Goal: Information Seeking & Learning: Check status

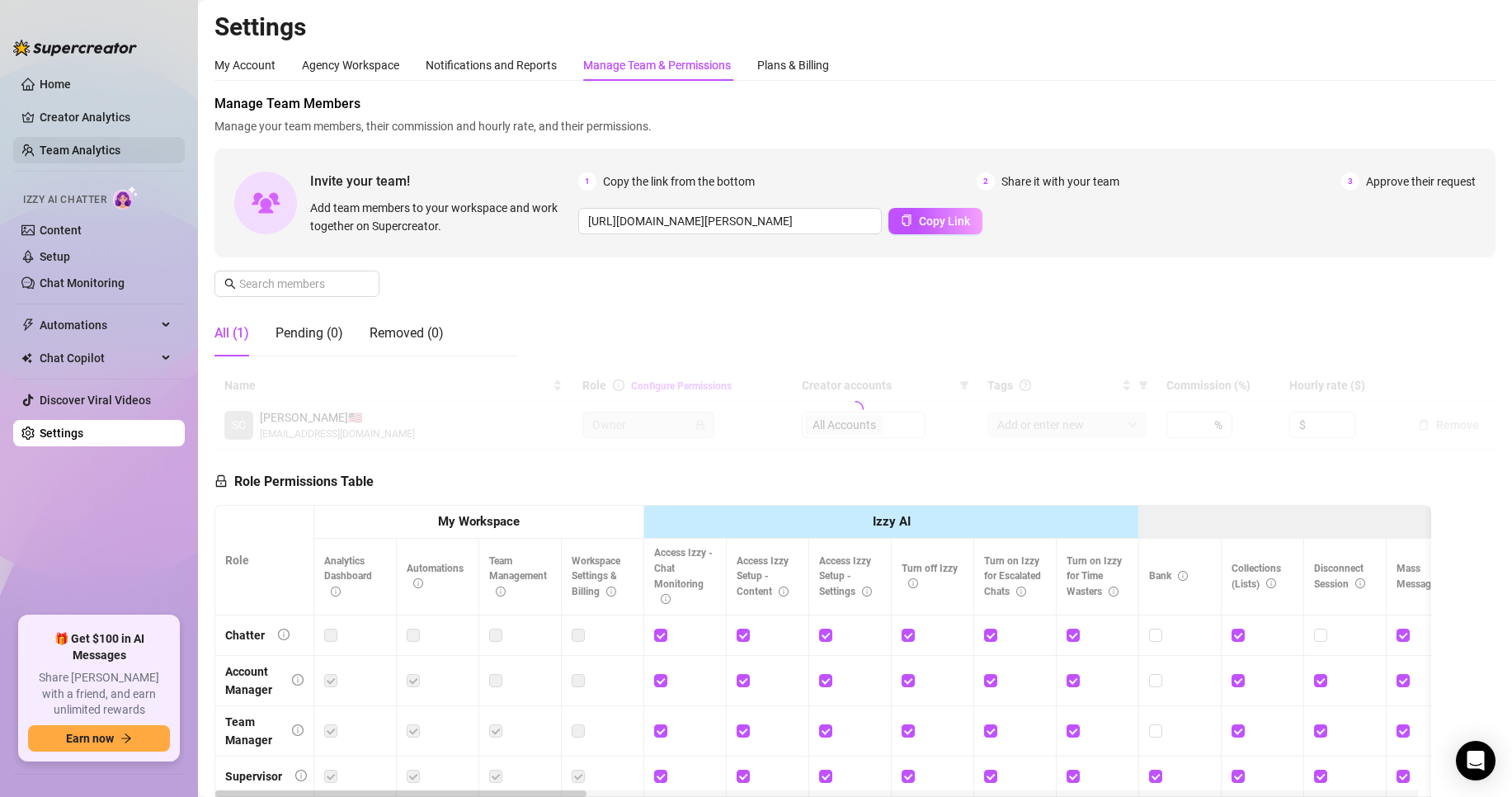
click at [73, 153] on link "Team Analytics" at bounding box center [80, 150] width 81 height 13
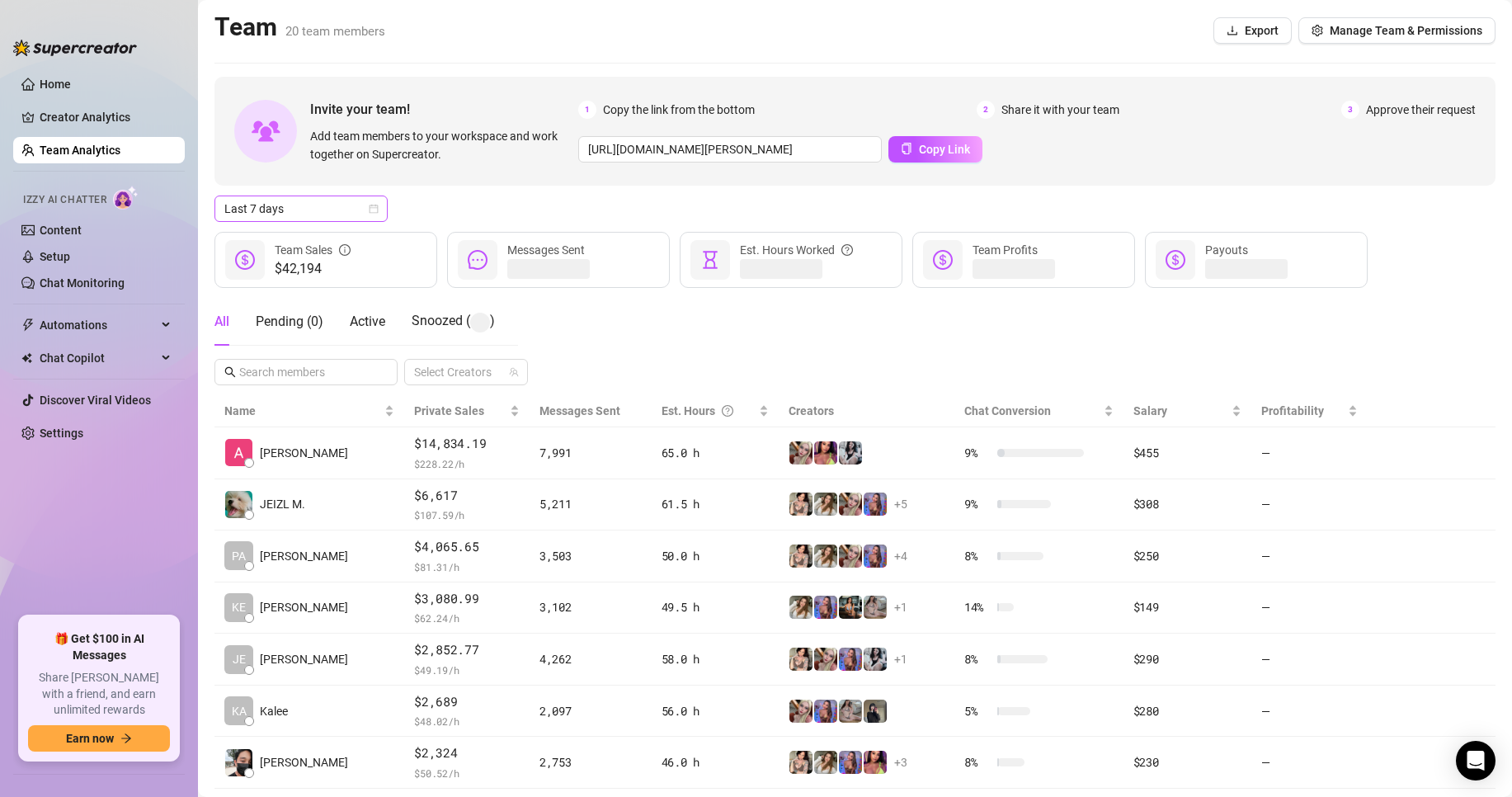
click at [376, 195] on div "Invite your team! Add team members to your workspace and work together on Super…" at bounding box center [854, 533] width 1281 height 913
click at [376, 197] on span "Last 7 days" at bounding box center [301, 208] width 154 height 25
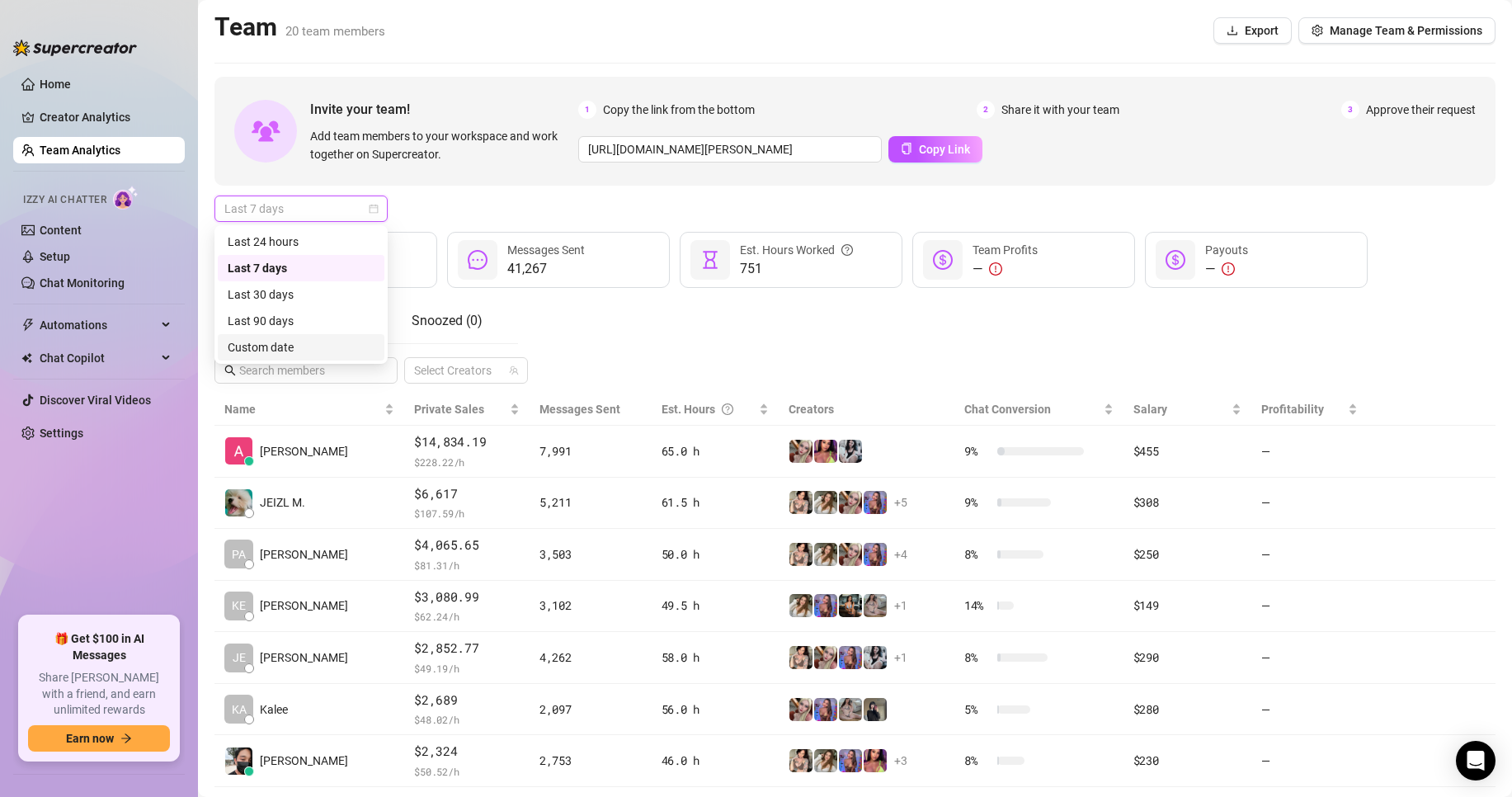
click at [344, 350] on div "Custom date" at bounding box center [301, 347] width 147 height 18
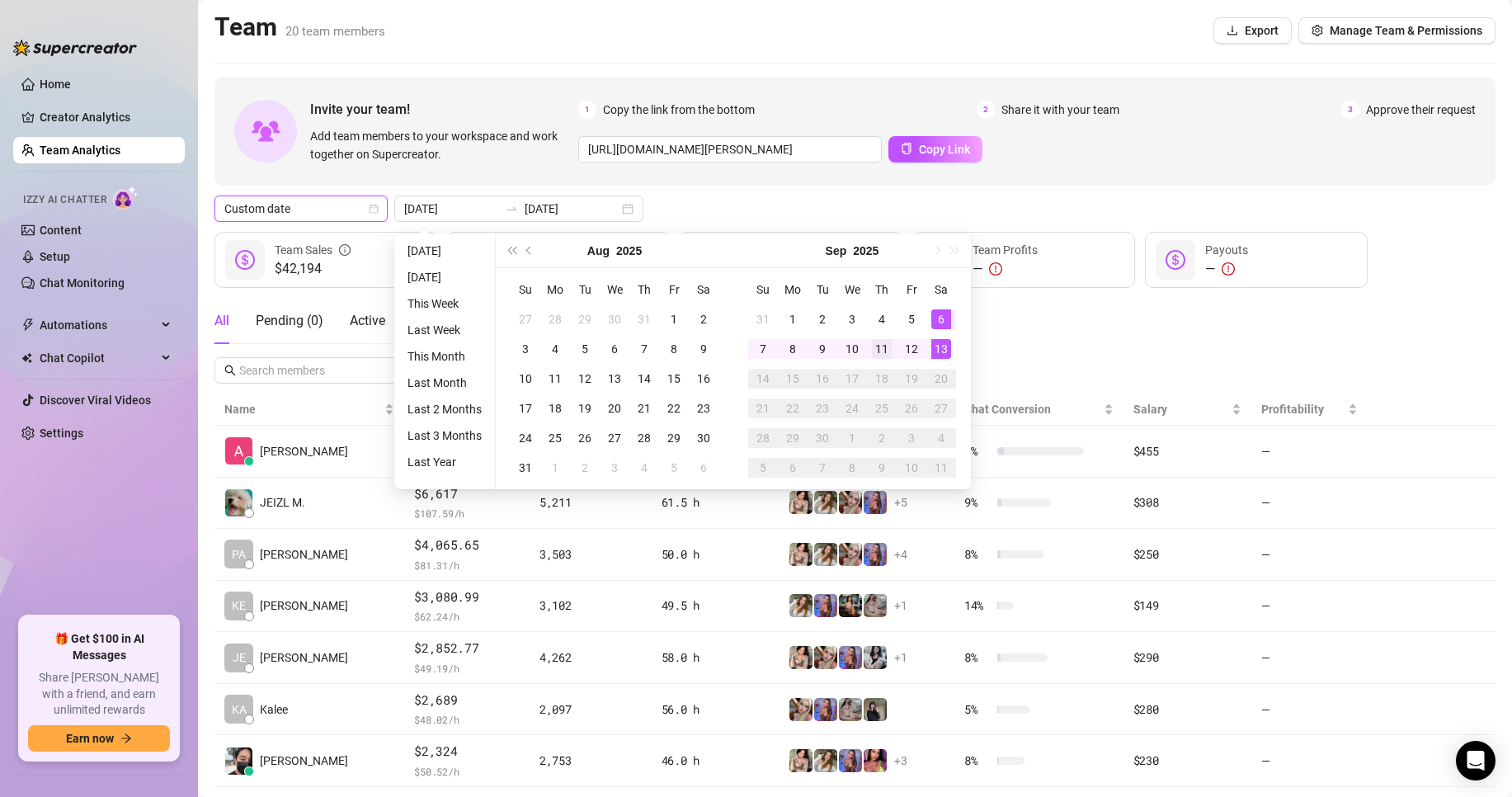
type input "[DATE]"
click at [888, 348] on div "11" at bounding box center [882, 349] width 20 height 20
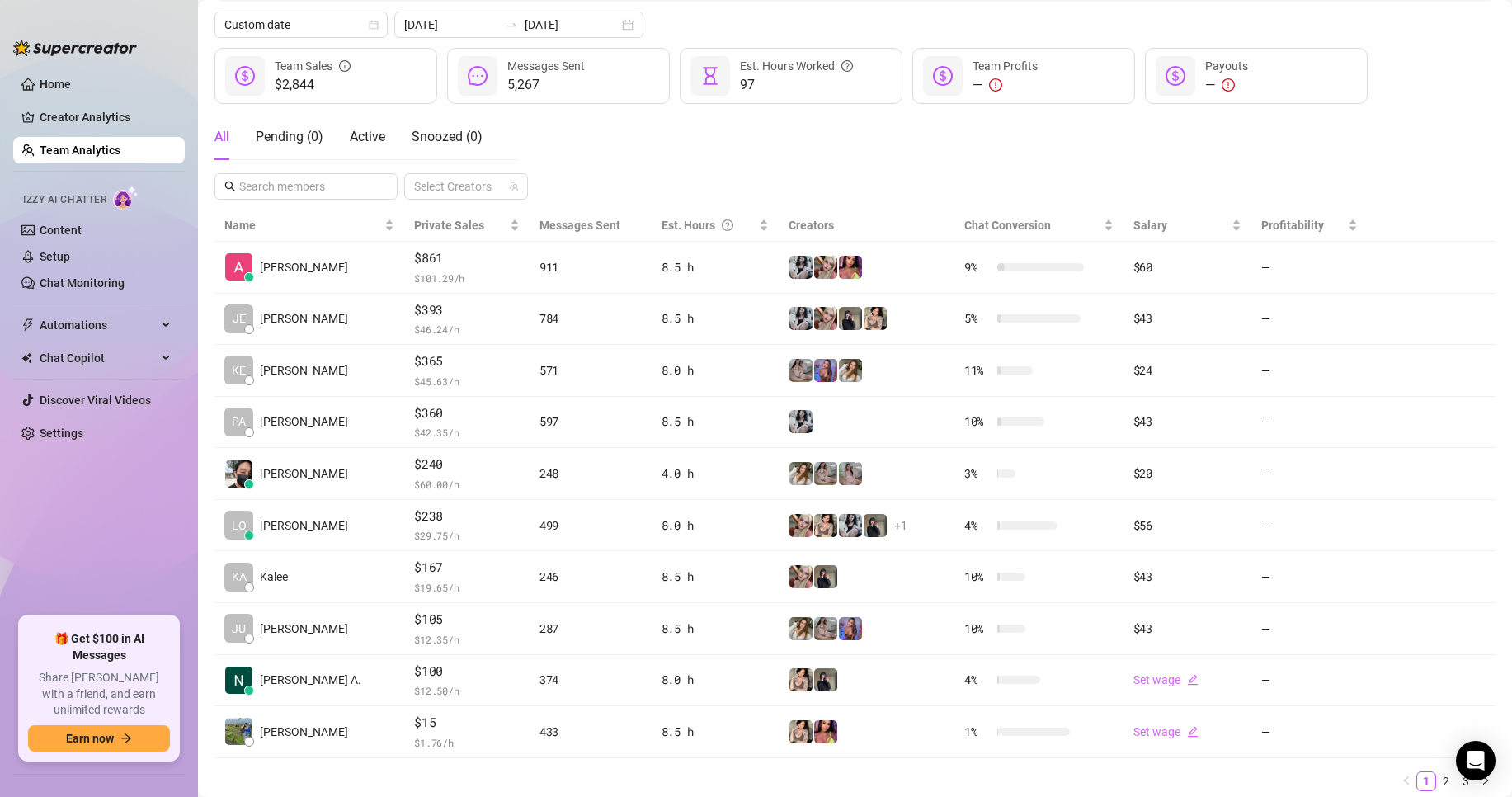
scroll to position [104, 0]
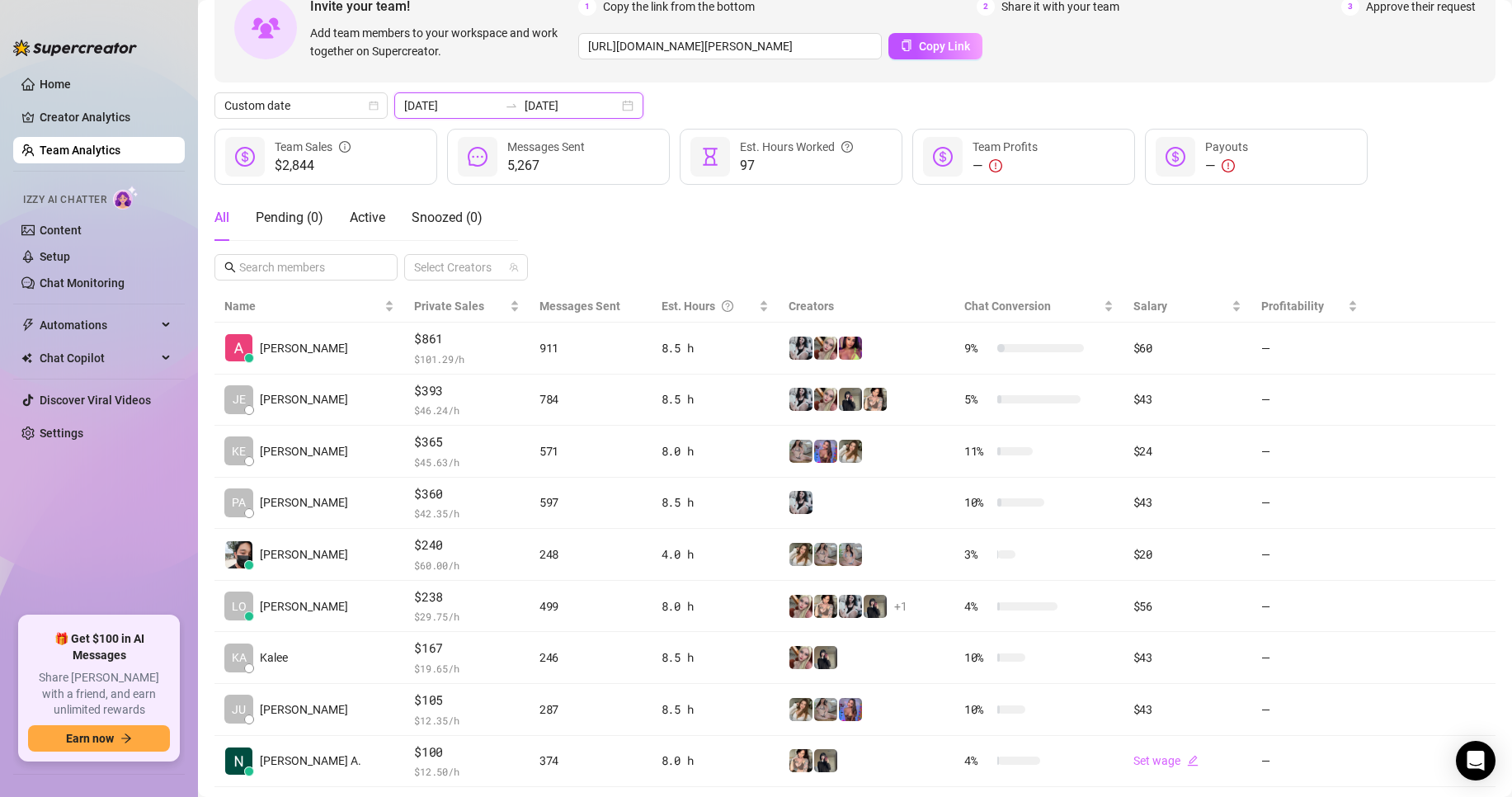
click at [569, 100] on input "[DATE]" at bounding box center [571, 105] width 94 height 18
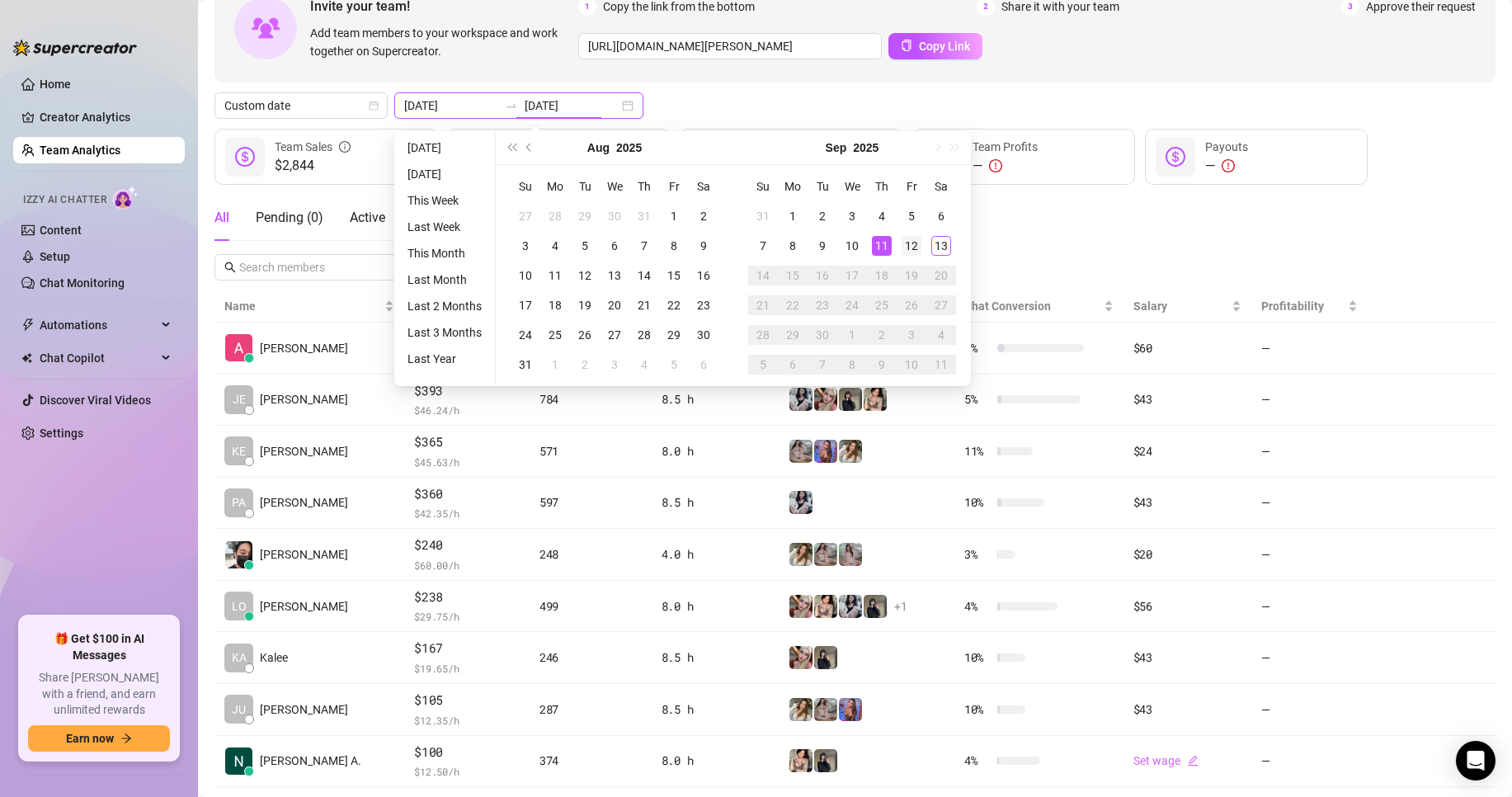
type input "[DATE]"
click at [911, 242] on div "12" at bounding box center [911, 246] width 20 height 20
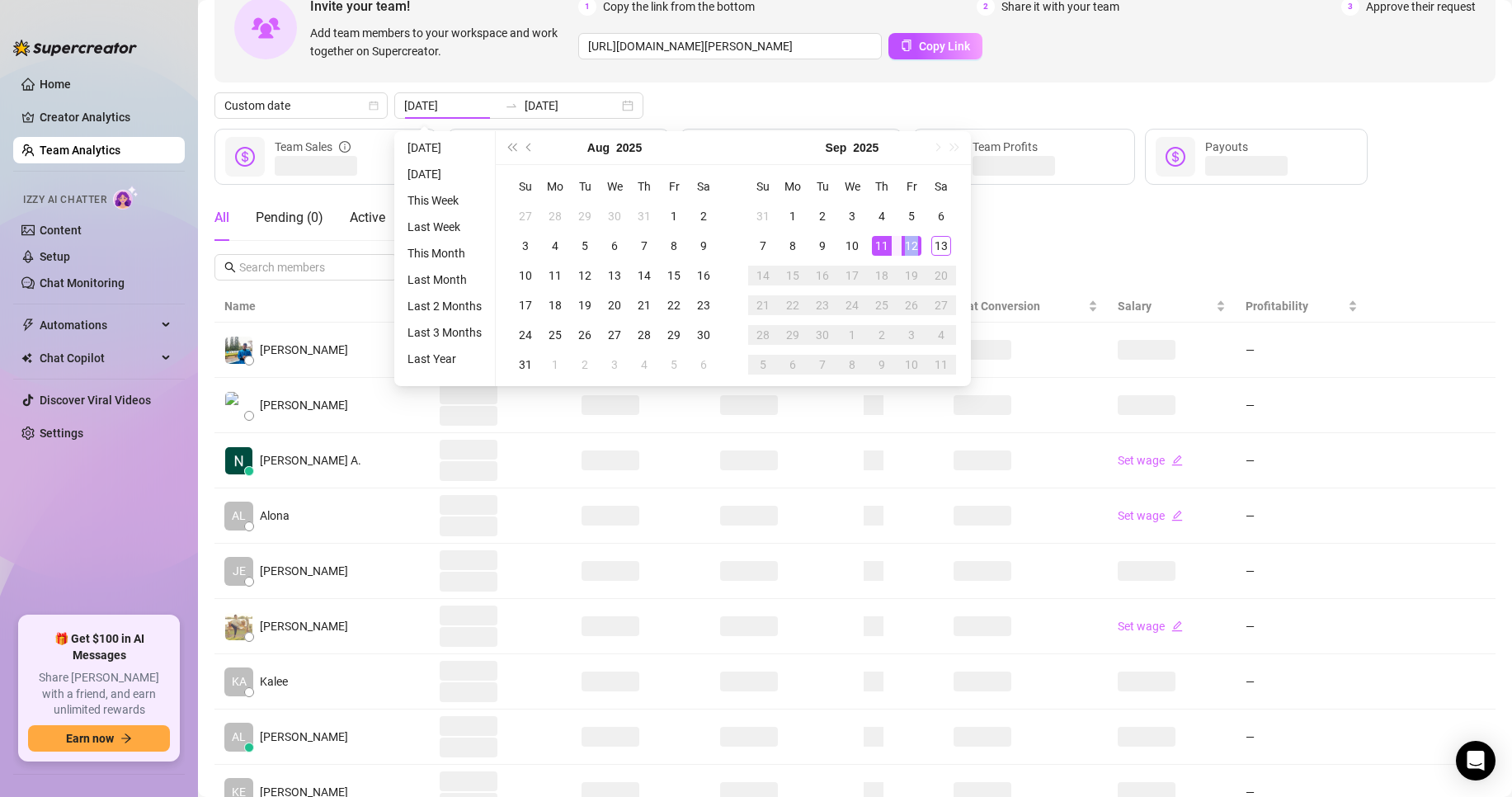
type input "[DATE]"
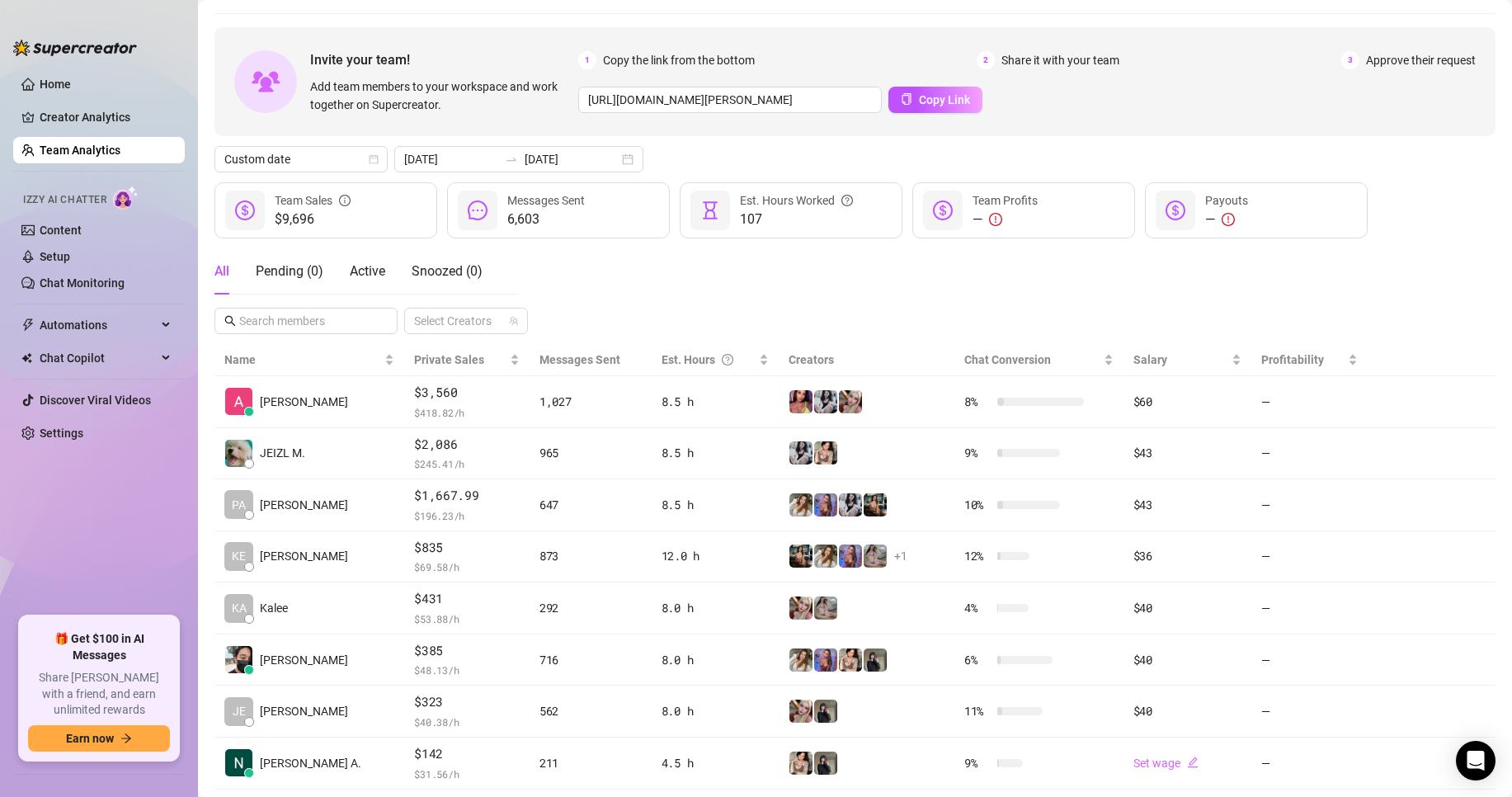
scroll to position [0, 0]
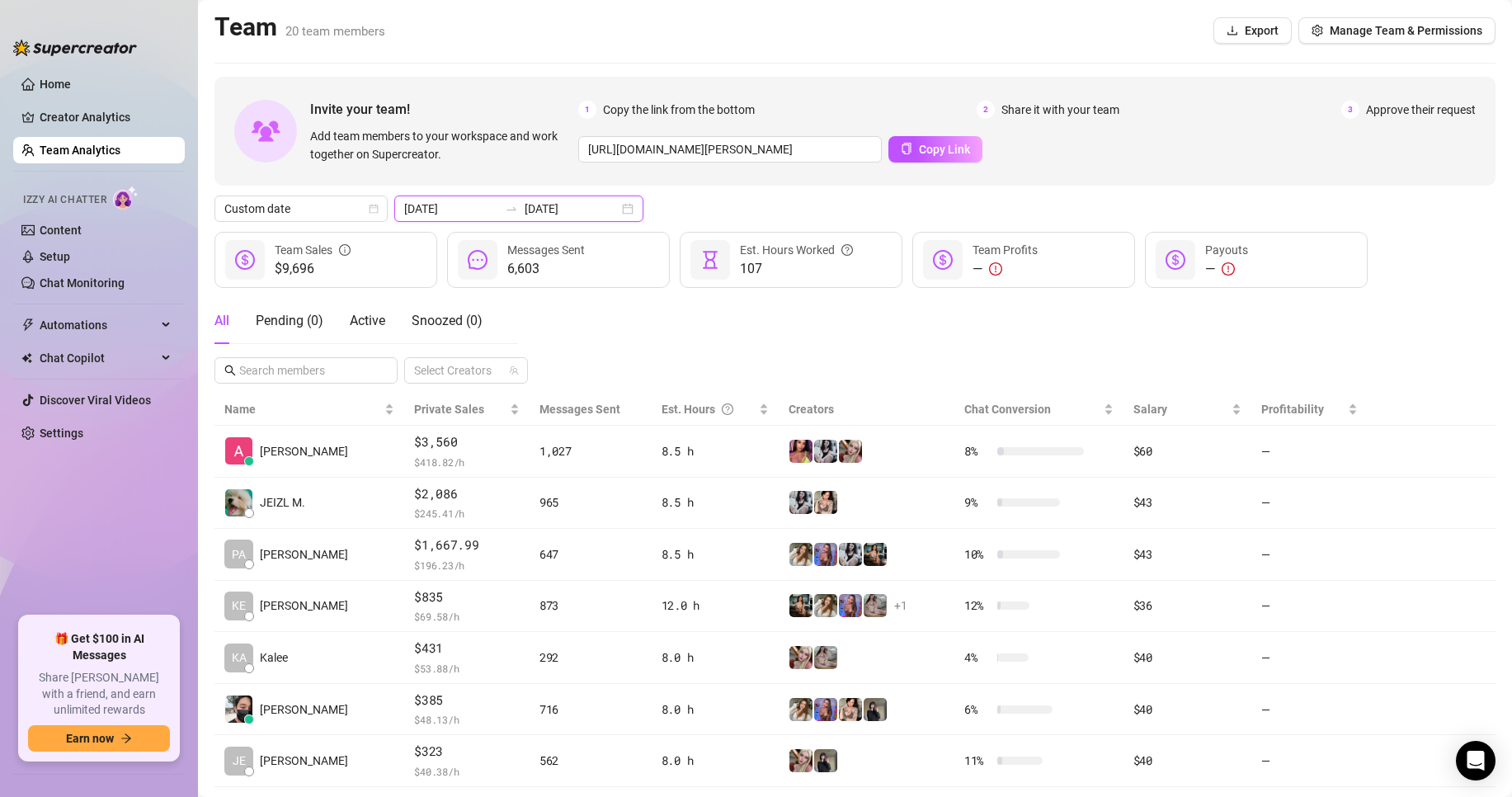
click at [581, 214] on input "[DATE]" at bounding box center [571, 209] width 94 height 18
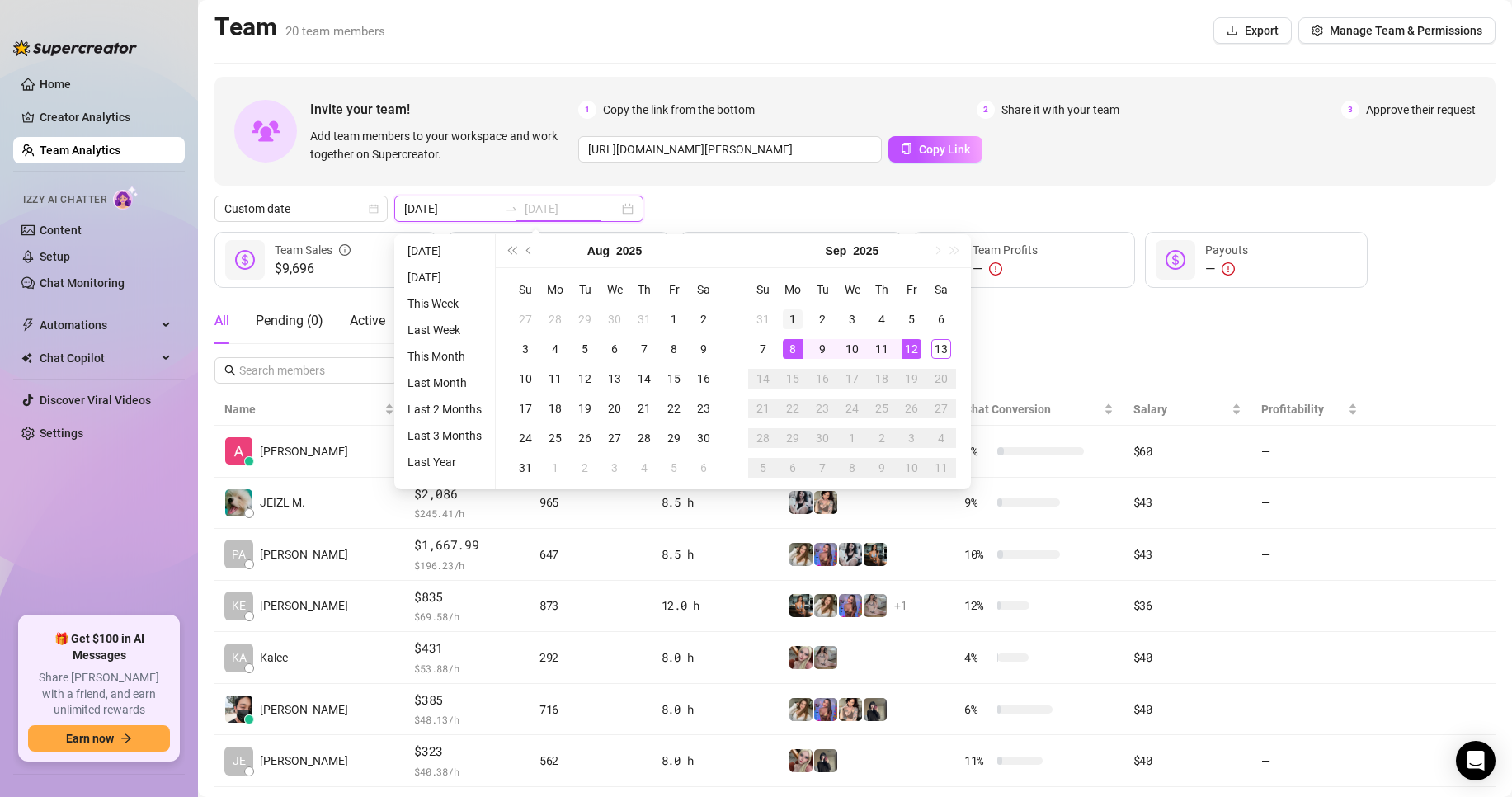
type input "[DATE]"
click at [800, 315] on div "1" at bounding box center [793, 320] width 20 height 20
click at [932, 352] on div "13" at bounding box center [941, 349] width 20 height 20
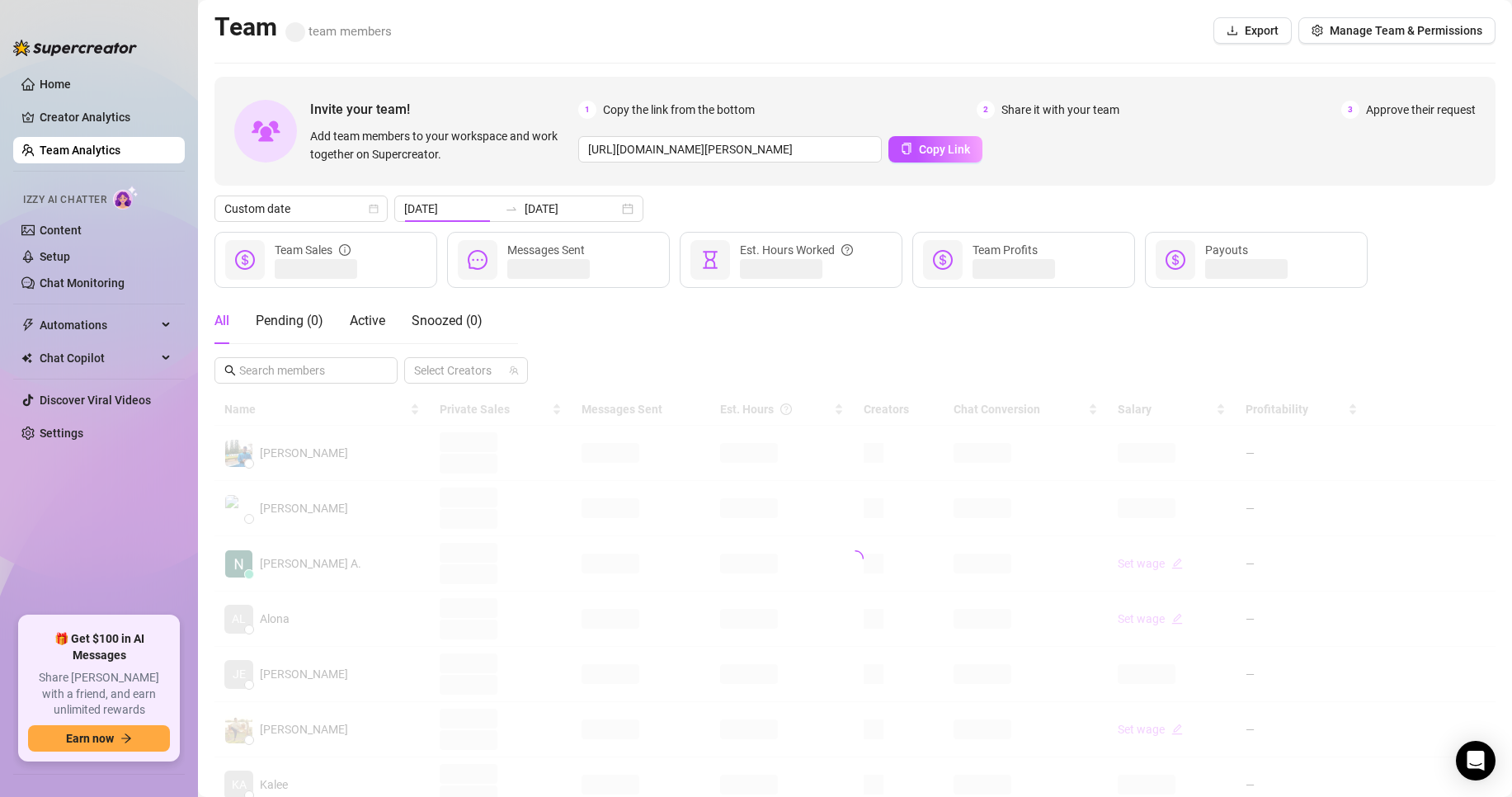
type input "[DATE]"
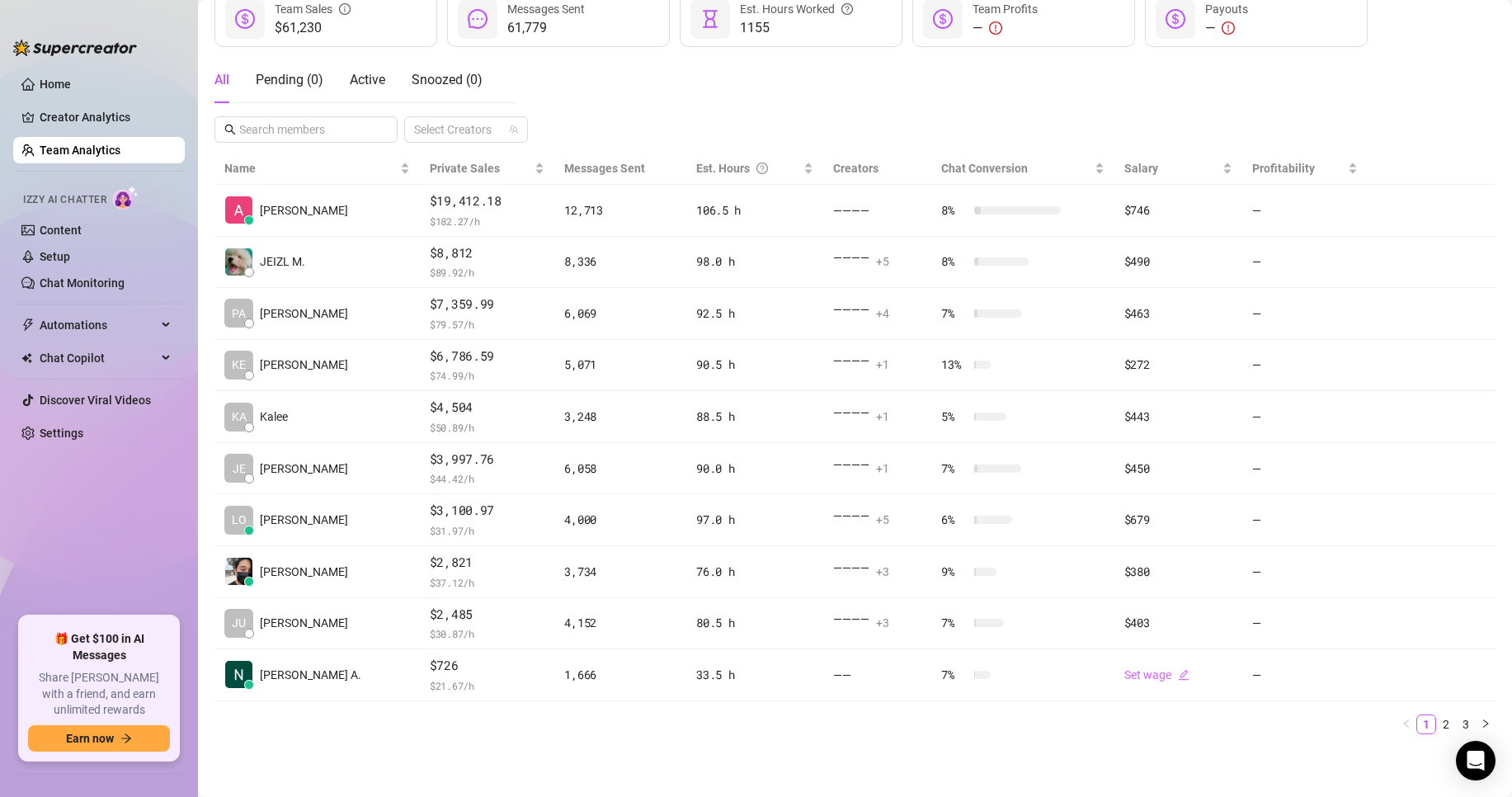
scroll to position [241, 0]
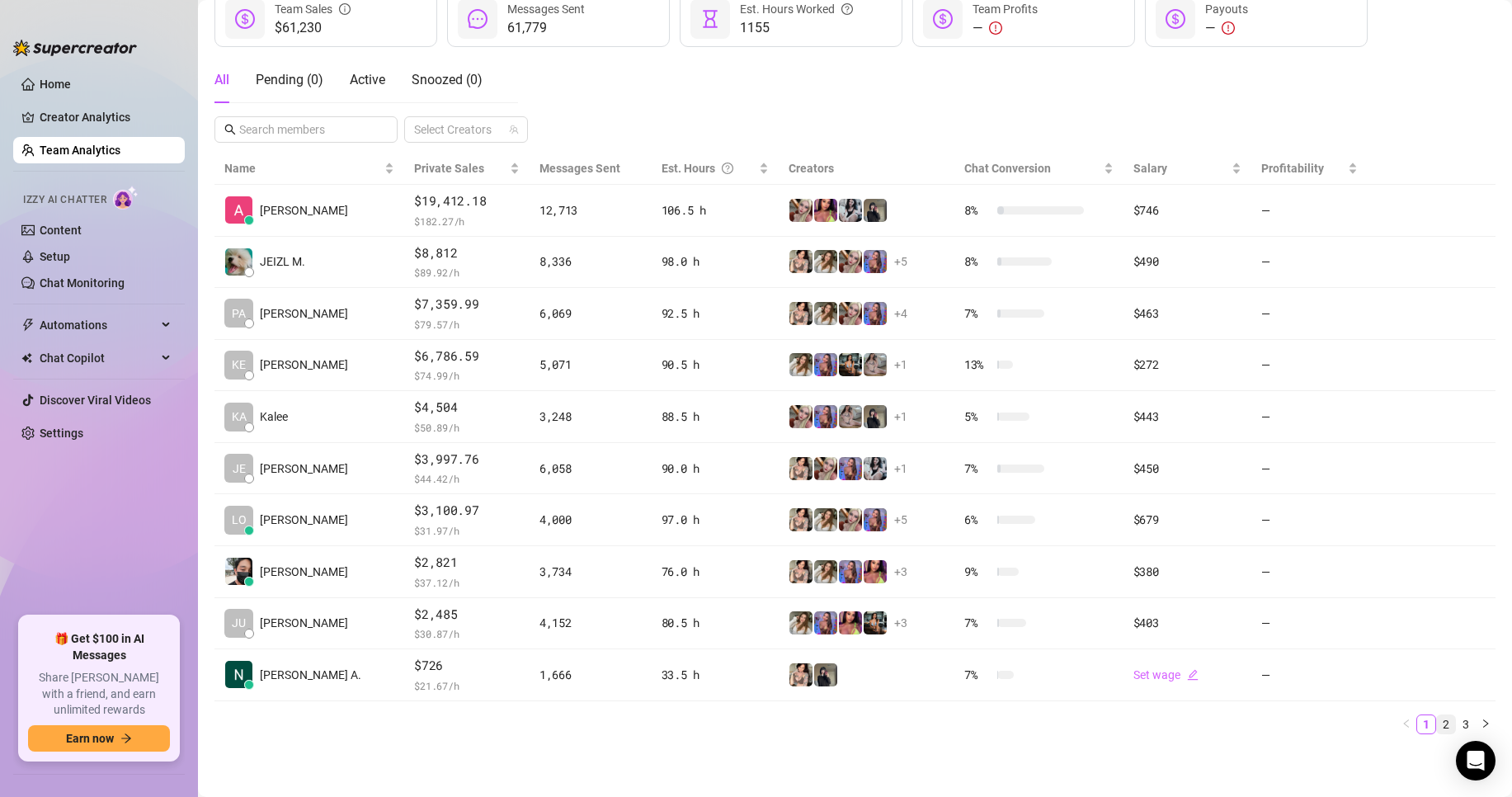
click at [1439, 725] on link "2" at bounding box center [1446, 725] width 18 height 18
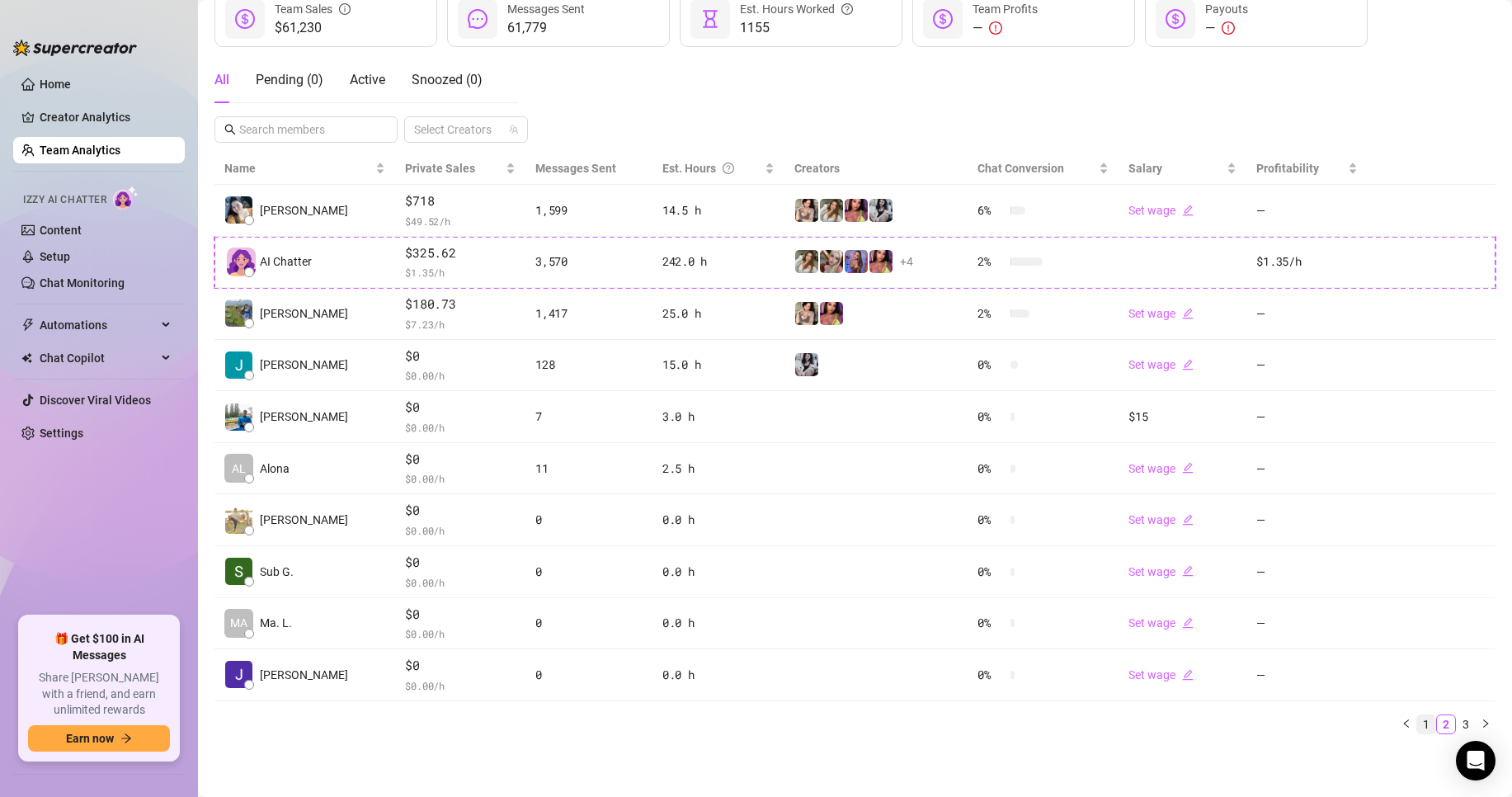
click at [1417, 723] on link "1" at bounding box center [1426, 725] width 18 height 18
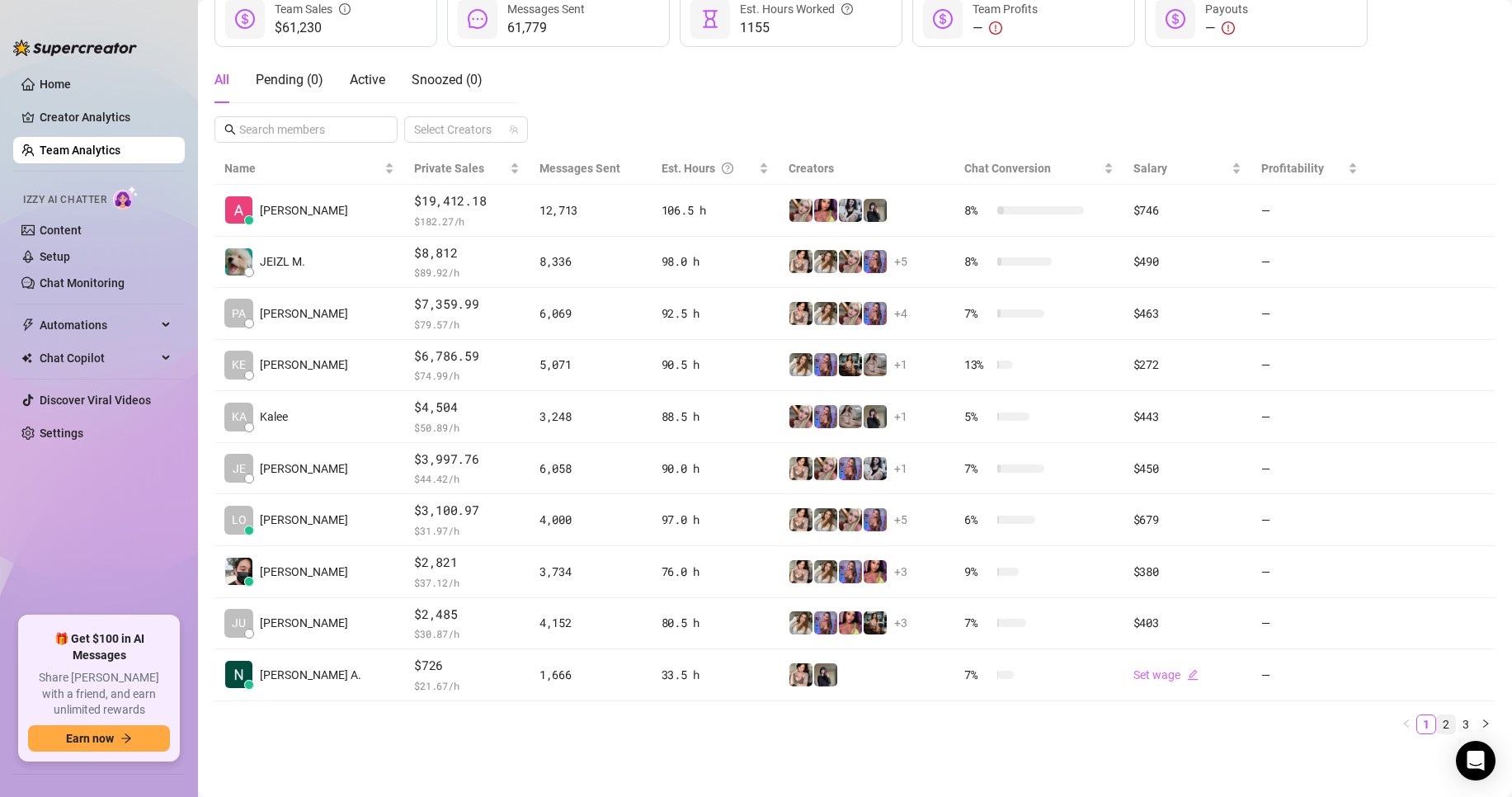
click at [1437, 731] on link "2" at bounding box center [1446, 725] width 18 height 18
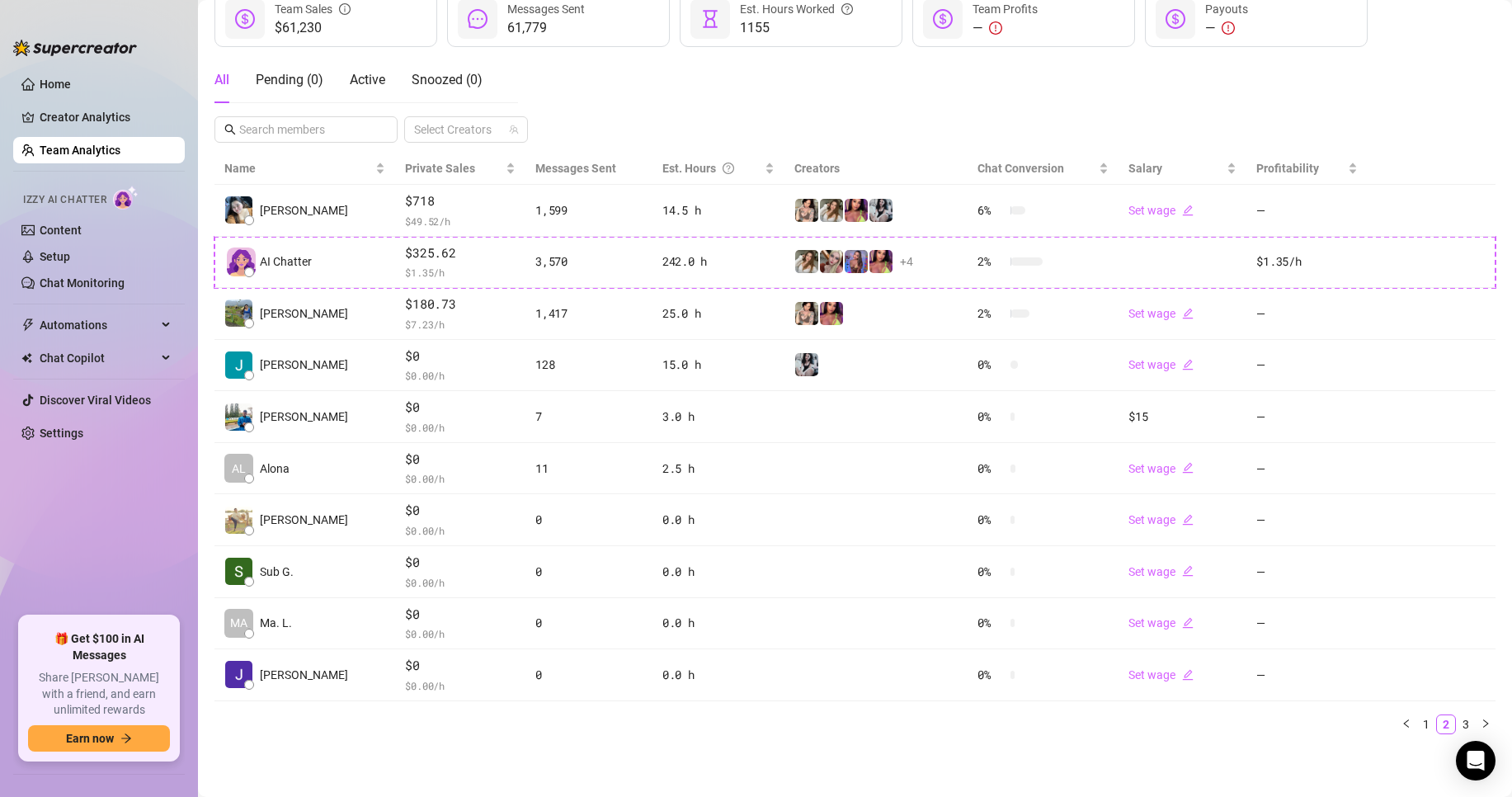
click at [1413, 736] on div "Name Private Sales Messages Sent Est. Hours Creators Chat Conversion Salary Pro…" at bounding box center [854, 450] width 1281 height 595
click at [1417, 717] on link "1" at bounding box center [1426, 725] width 18 height 18
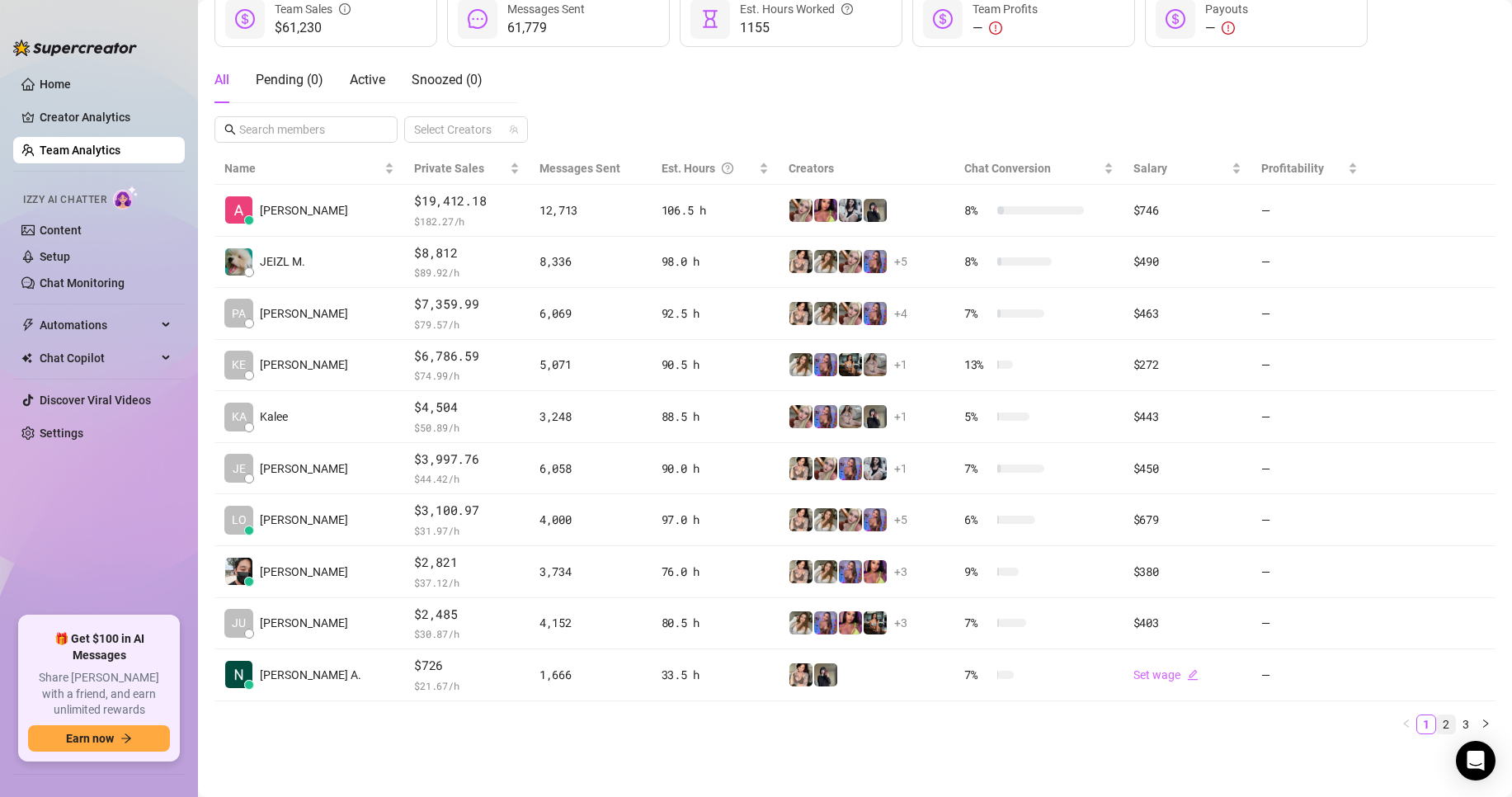
click at [1437, 726] on link "2" at bounding box center [1446, 725] width 18 height 18
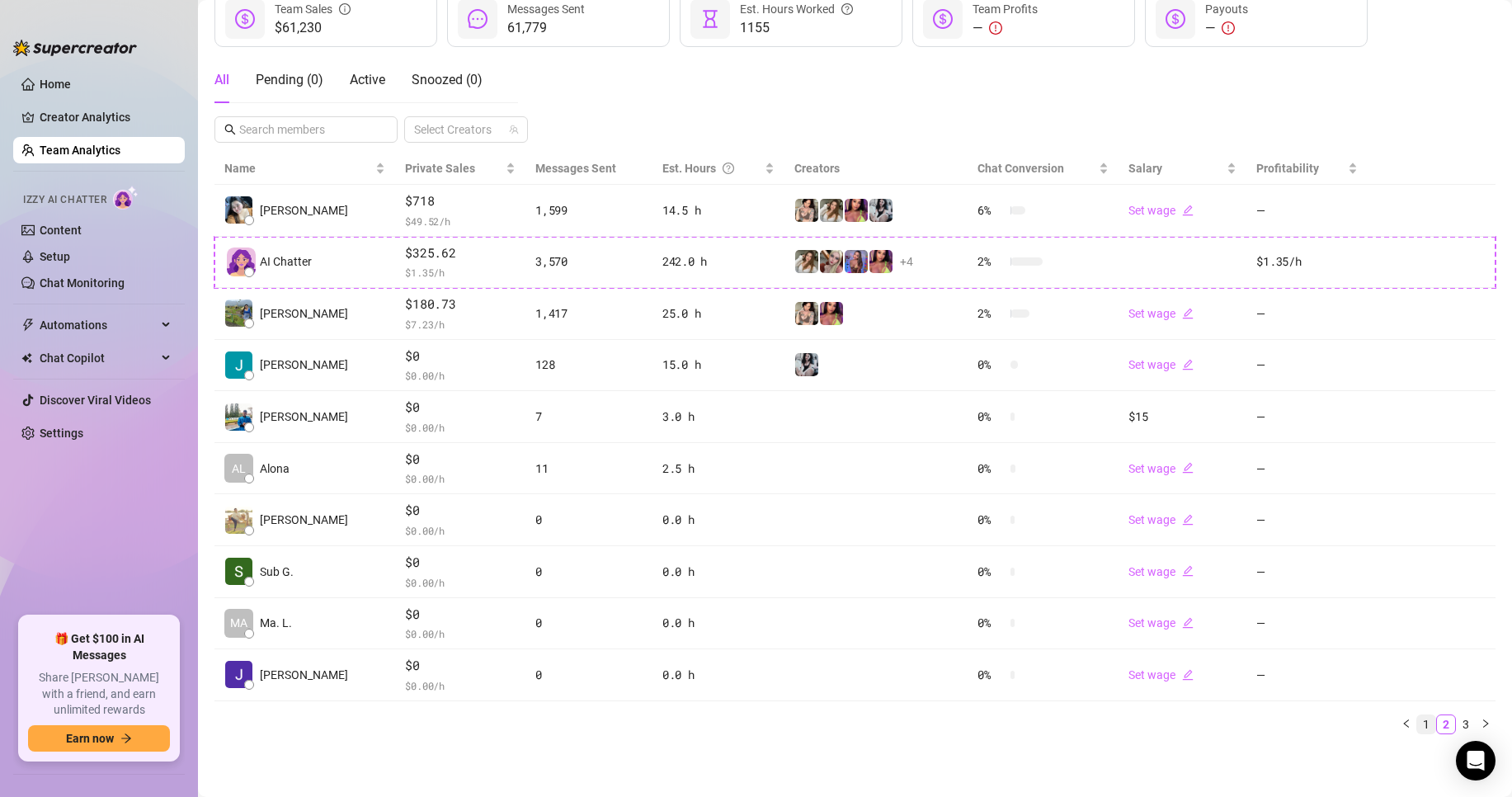
click at [1417, 722] on link "1" at bounding box center [1426, 725] width 18 height 18
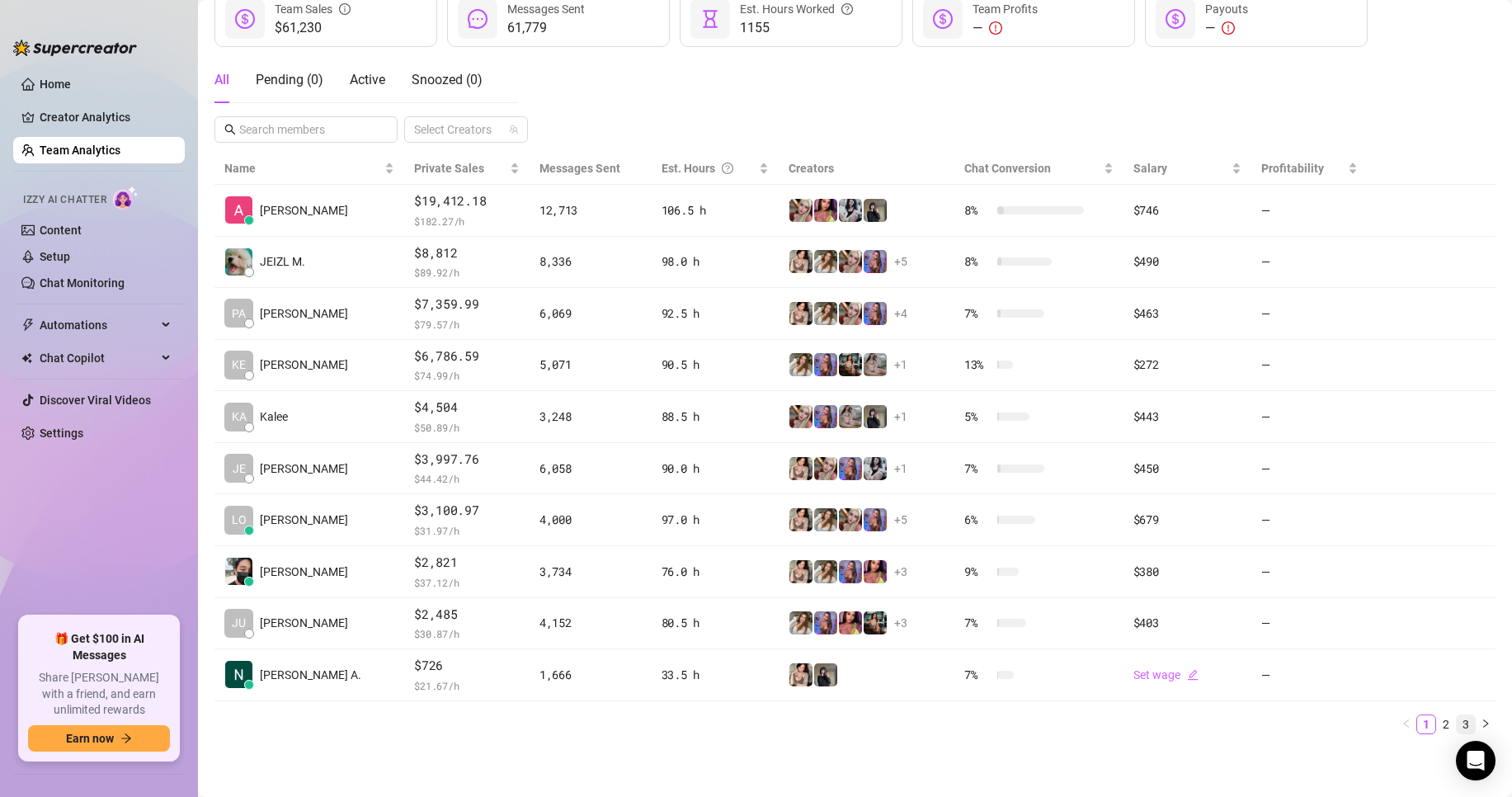
click at [1457, 722] on link "3" at bounding box center [1466, 725] width 18 height 18
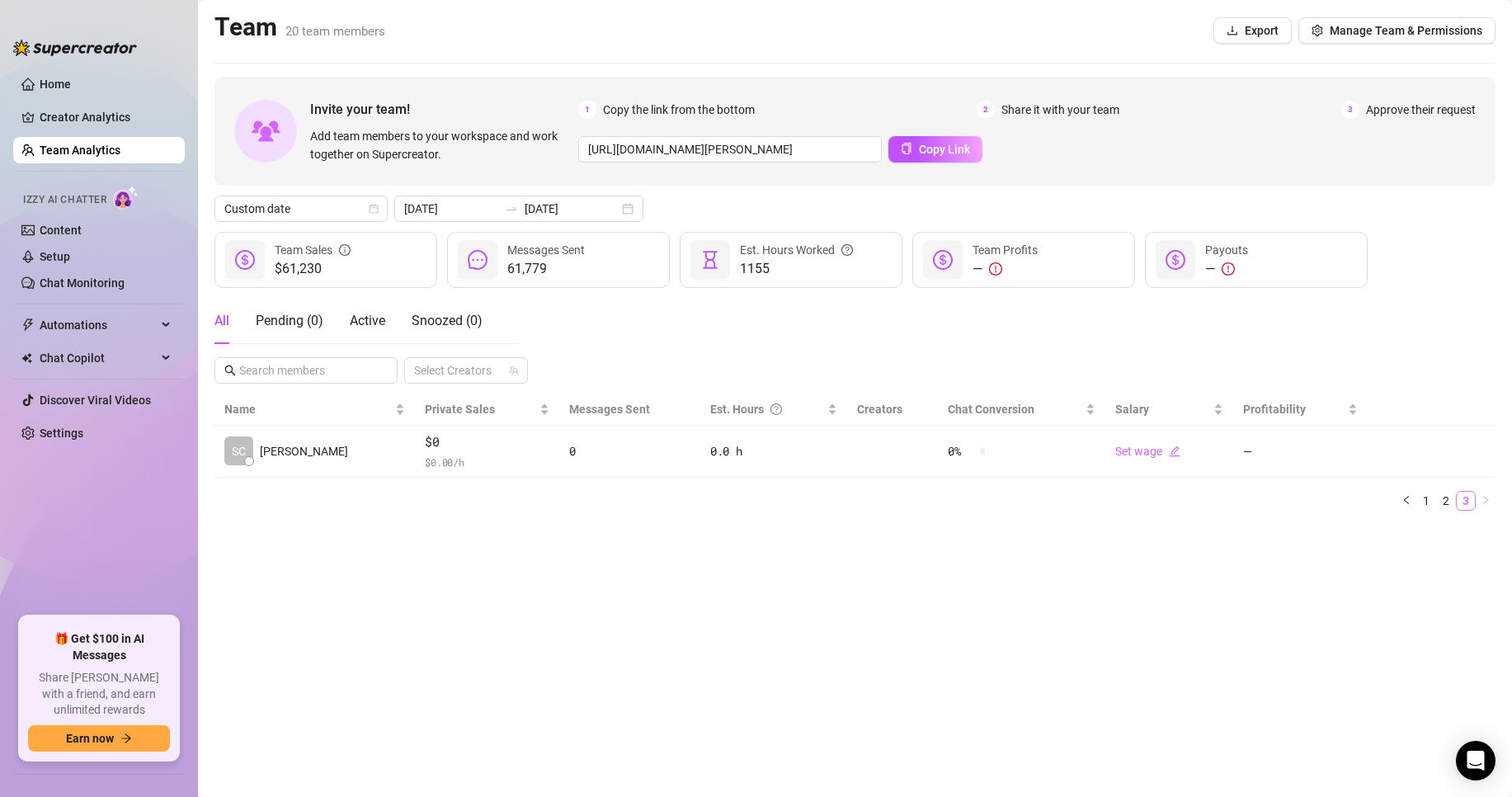
scroll to position [0, 0]
click at [1437, 500] on link "2" at bounding box center [1446, 501] width 18 height 18
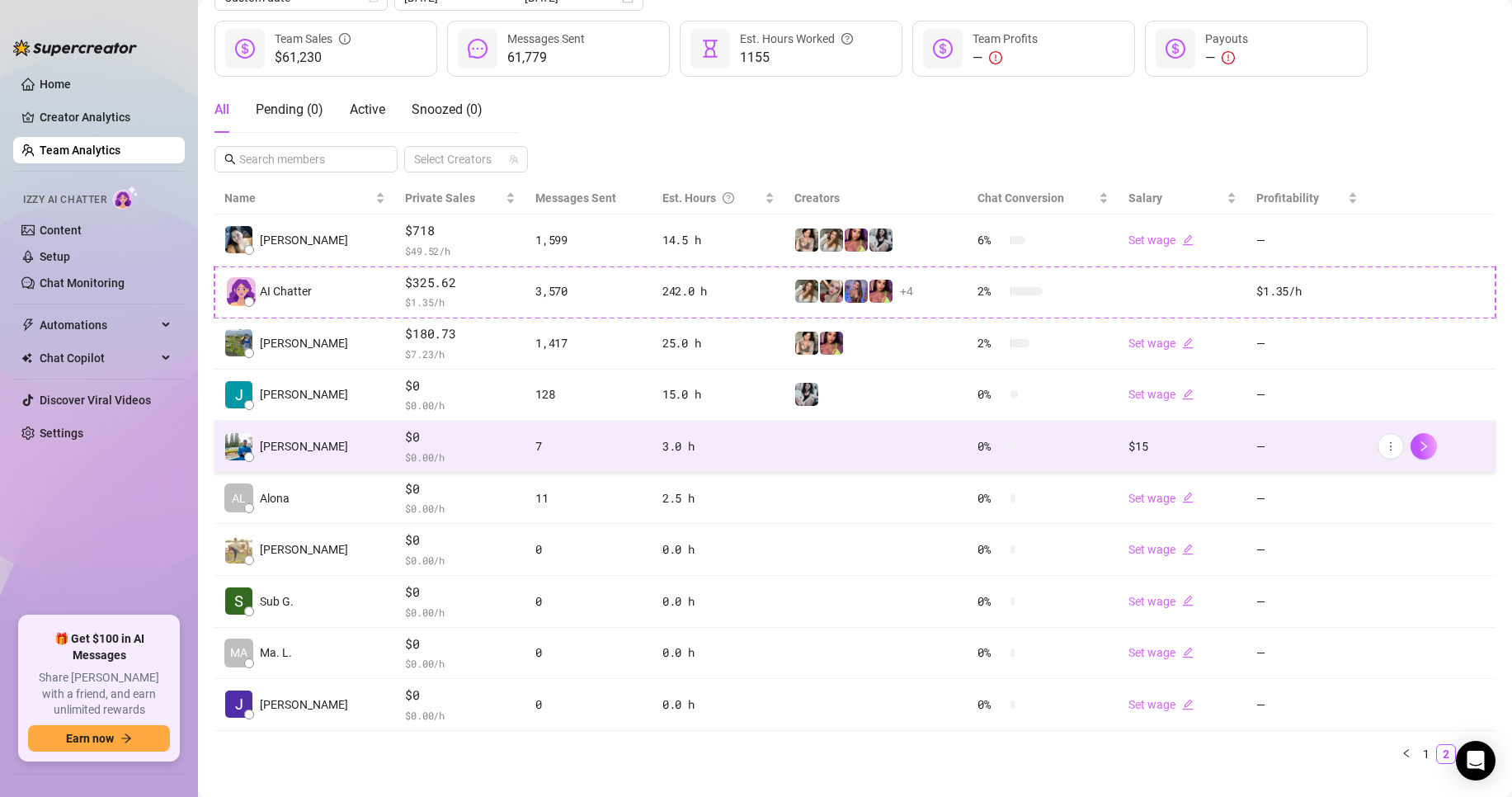
scroll to position [241, 0]
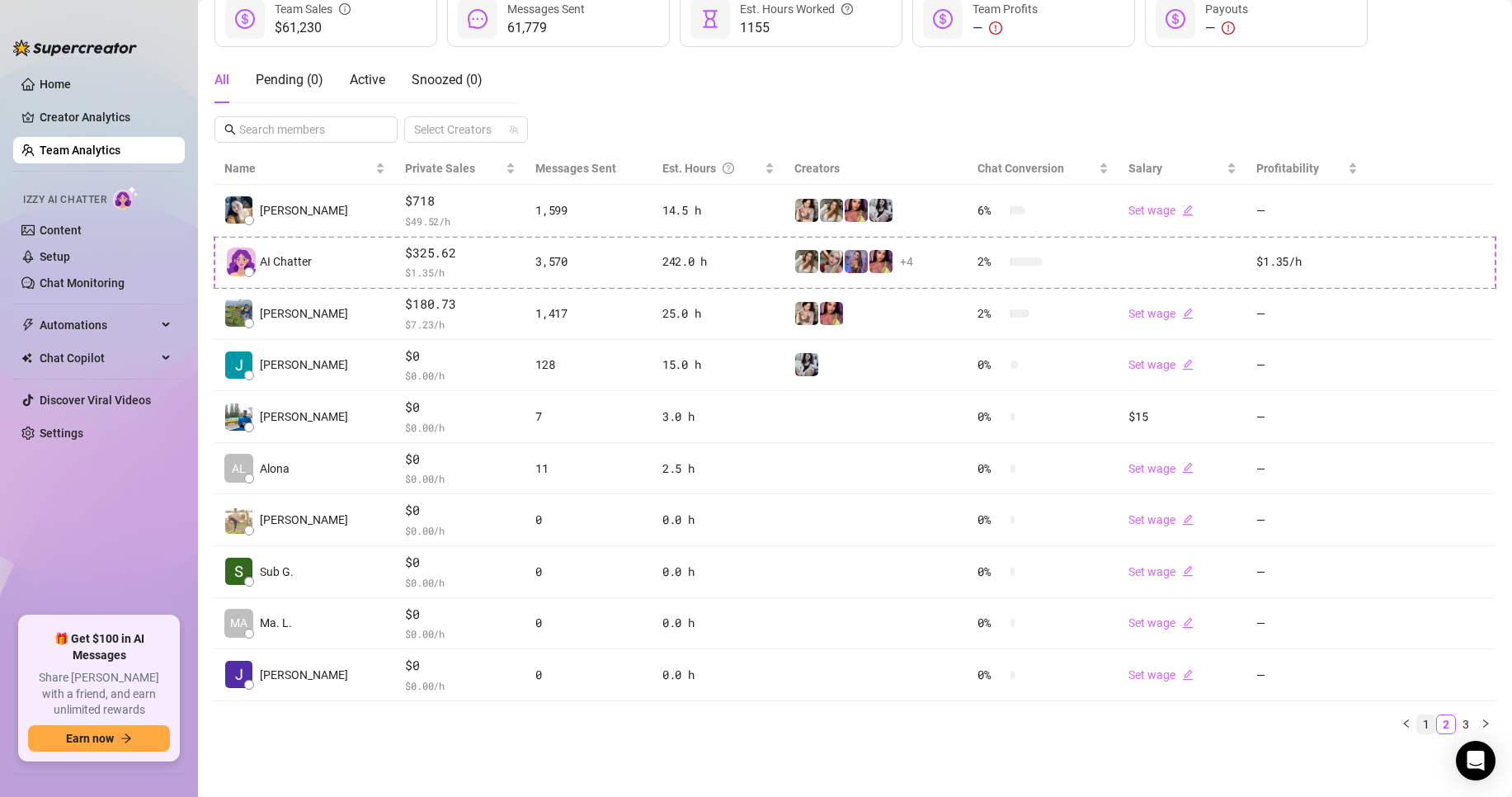
click at [1417, 727] on link "1" at bounding box center [1426, 725] width 18 height 18
